Goal: Transaction & Acquisition: Book appointment/travel/reservation

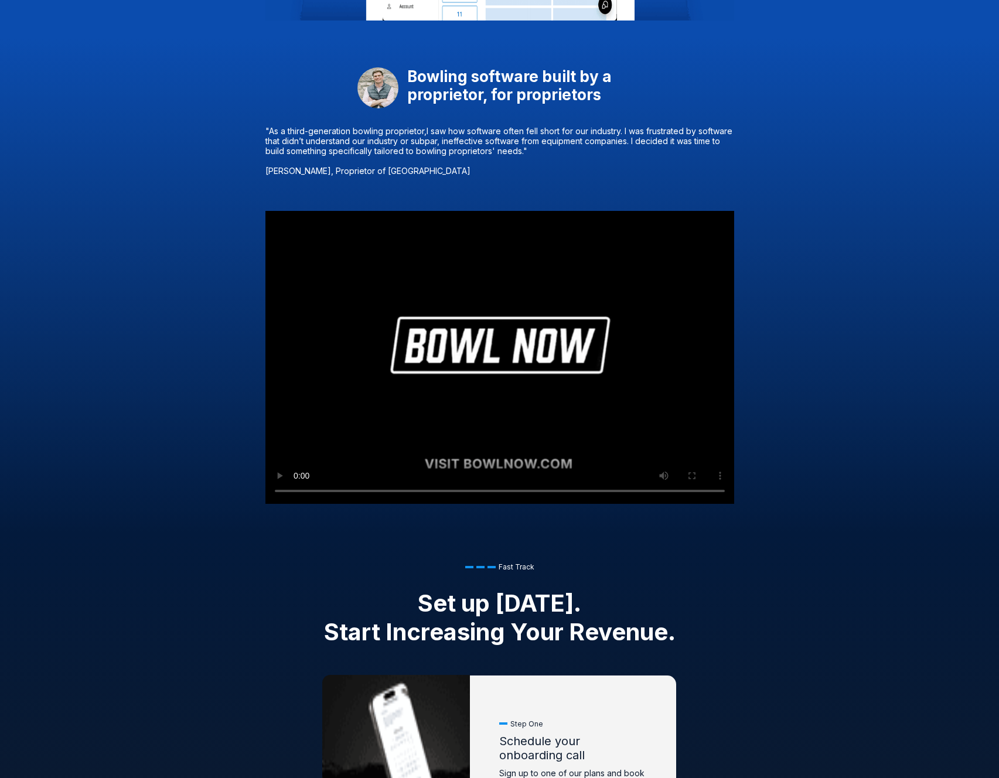
scroll to position [663, 0]
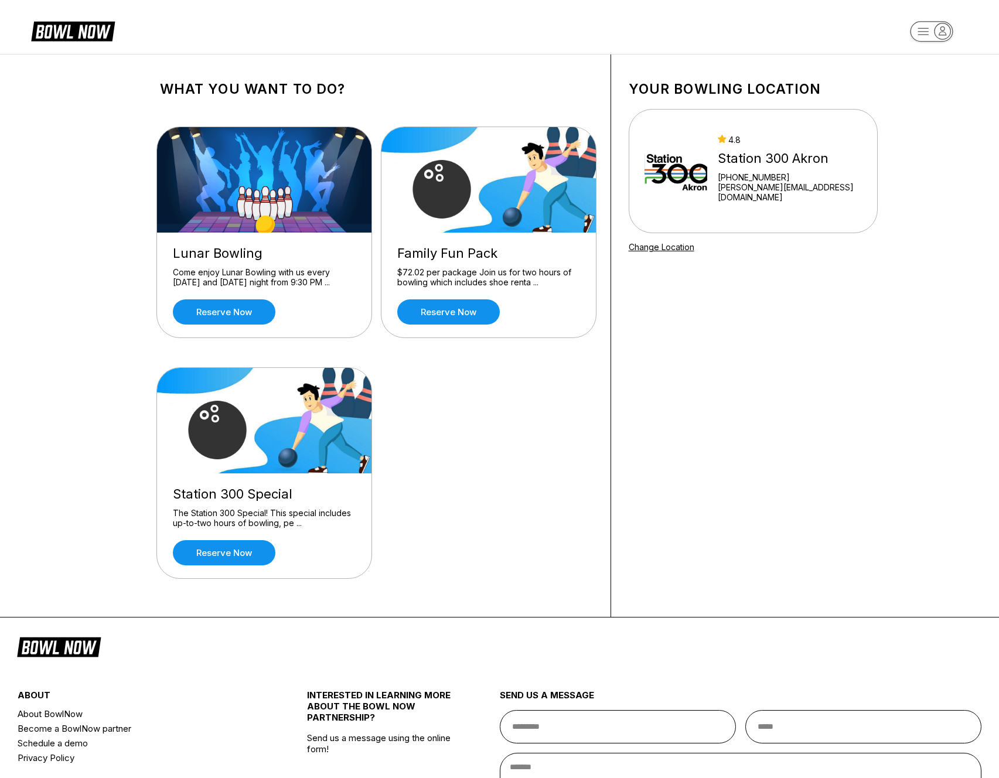
click at [117, 314] on div "What you want to do? Lunar Bowling Come enjoy Lunar Bowling with us every [DATE…" at bounding box center [499, 336] width 999 height 564
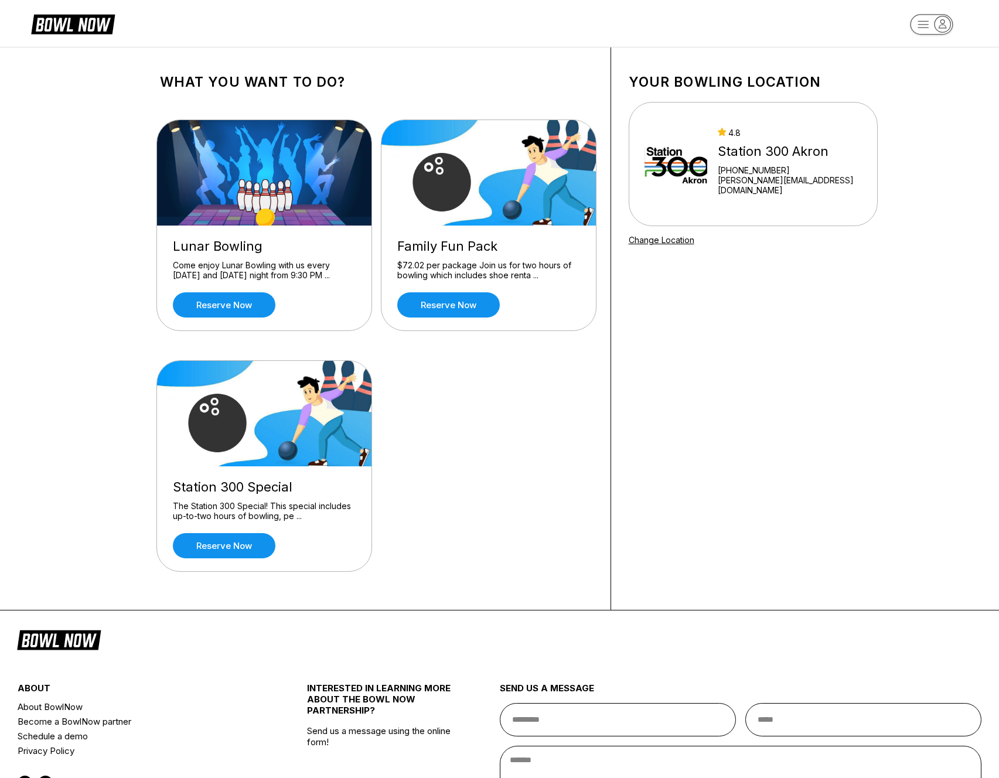
scroll to position [136, 0]
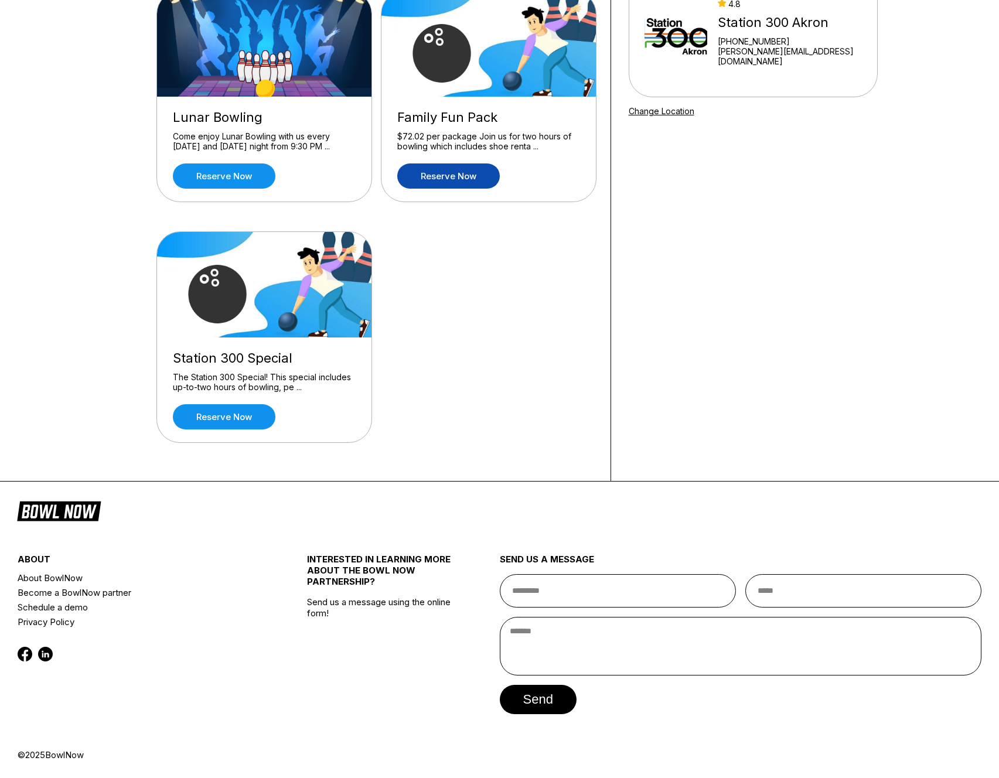
click at [439, 169] on link "Reserve now" at bounding box center [448, 175] width 103 height 25
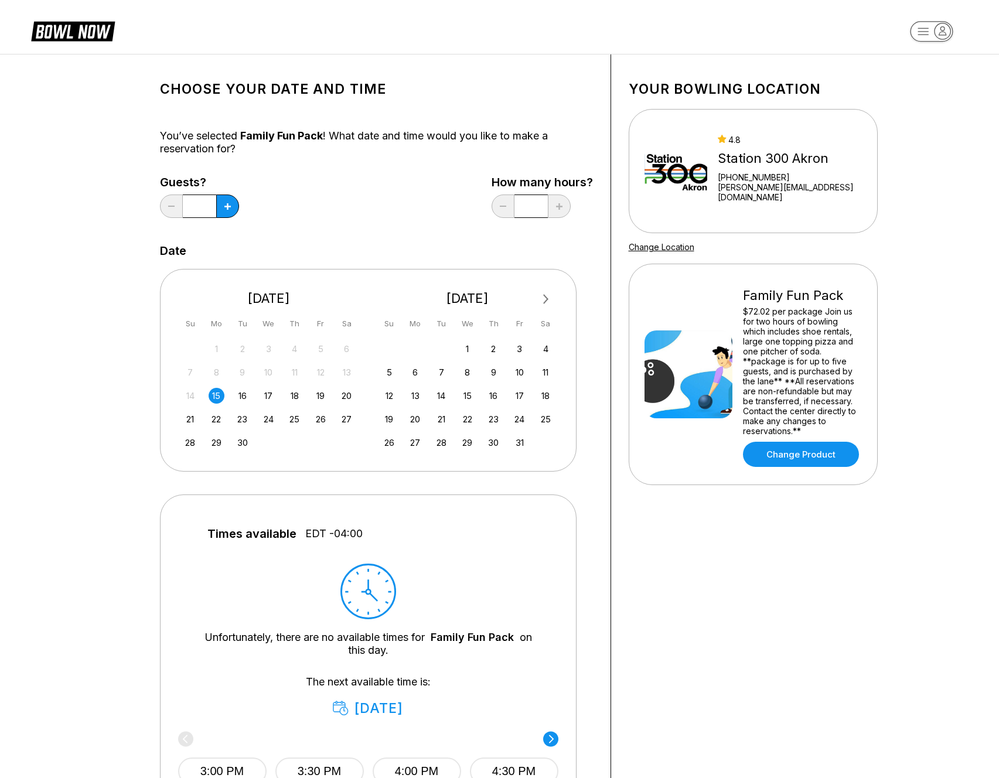
click at [223, 115] on div "Choose your Date and time You’ve selected Family Fun Pack ! What date and time …" at bounding box center [376, 490] width 433 height 836
